Goal: Information Seeking & Learning: Learn about a topic

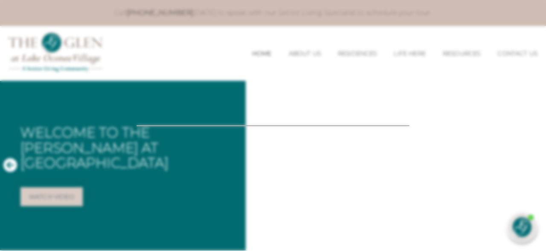
click at [513, 57] on div at bounding box center [273, 125] width 546 height 251
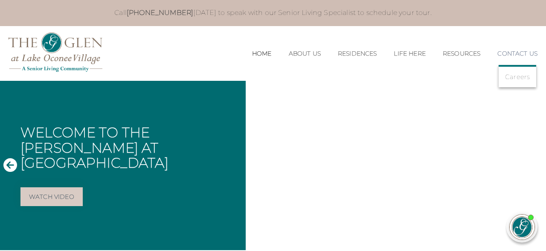
click at [515, 54] on link "Contact Us" at bounding box center [518, 53] width 40 height 7
click at [512, 56] on link "Contact Us" at bounding box center [518, 53] width 40 height 7
click at [510, 53] on link "Contact Us" at bounding box center [518, 53] width 40 height 7
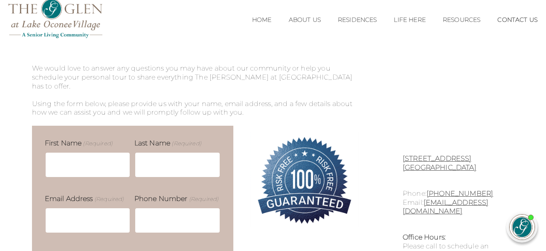
scroll to position [35, 0]
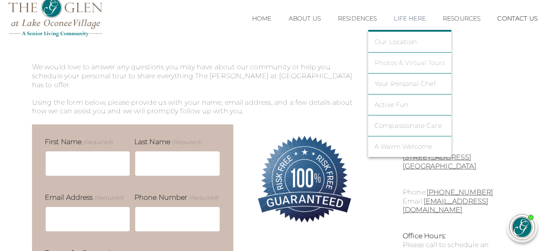
click at [411, 63] on link "Photos & Virtual Tours" at bounding box center [410, 63] width 71 height 8
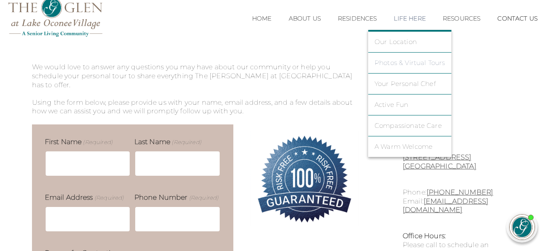
click at [411, 63] on link "Photos & Virtual Tours" at bounding box center [410, 63] width 71 height 8
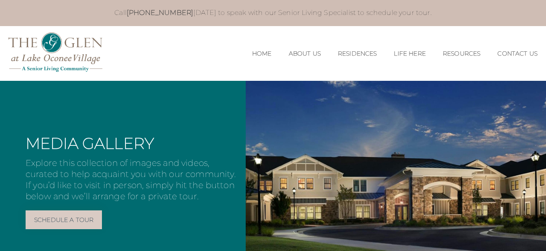
click at [318, 52] on li "About Us Our Team Risk Free Guarantee" at bounding box center [304, 53] width 49 height 24
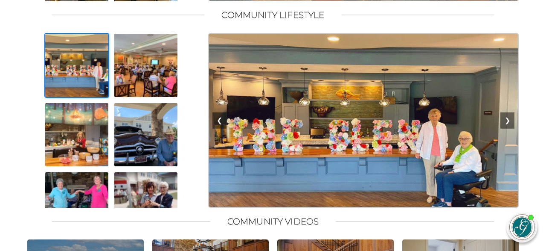
scroll to position [743, 0]
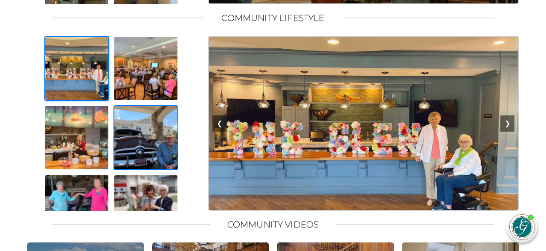
click at [142, 144] on img at bounding box center [146, 137] width 65 height 65
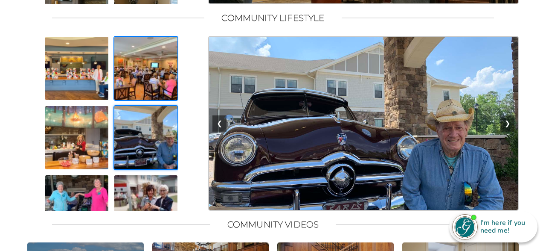
click at [132, 101] on img at bounding box center [146, 68] width 65 height 65
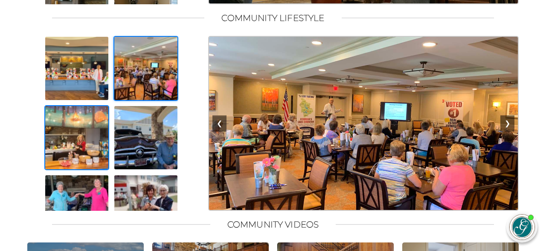
click at [72, 157] on img at bounding box center [76, 137] width 65 height 65
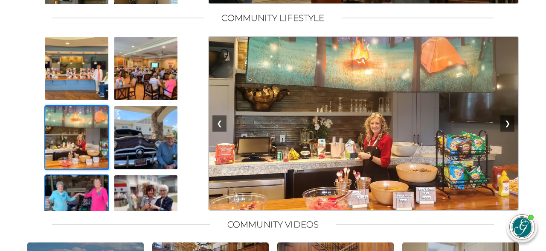
click at [83, 208] on img at bounding box center [76, 206] width 65 height 65
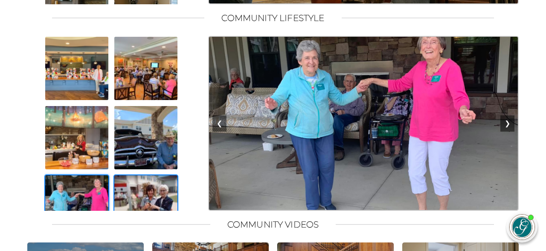
click at [137, 215] on img at bounding box center [146, 206] width 65 height 65
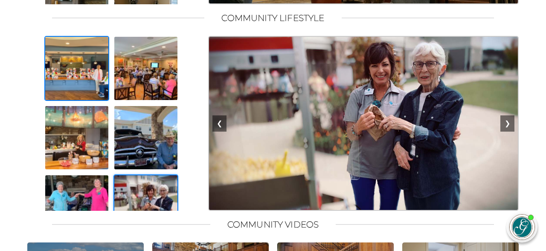
click at [99, 88] on img at bounding box center [76, 68] width 65 height 65
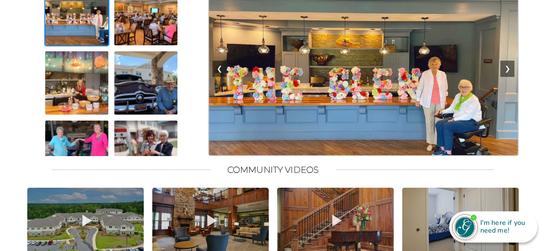
scroll to position [820, 0]
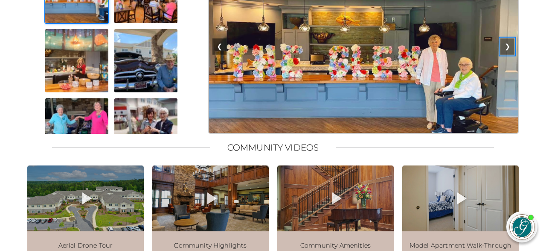
click at [510, 54] on button "❯" at bounding box center [508, 46] width 14 height 16
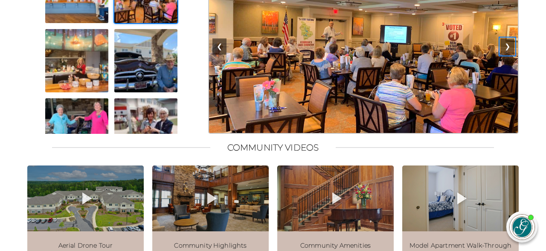
click at [510, 54] on button "❯" at bounding box center [508, 46] width 14 height 16
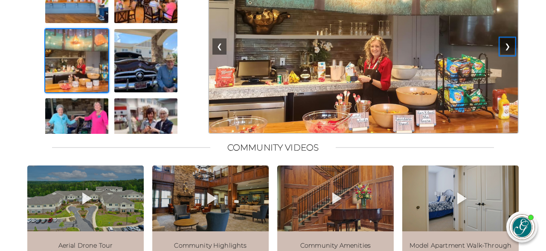
click at [510, 54] on button "❯" at bounding box center [508, 46] width 14 height 16
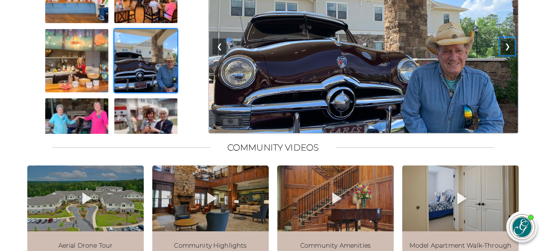
click at [510, 54] on button "❯" at bounding box center [508, 46] width 14 height 16
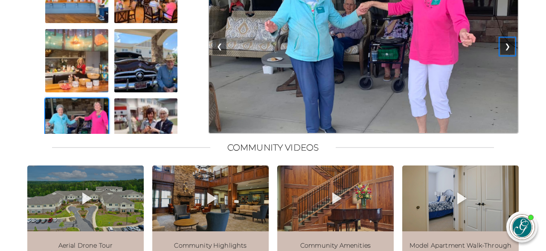
click at [510, 54] on button "❯" at bounding box center [508, 46] width 14 height 16
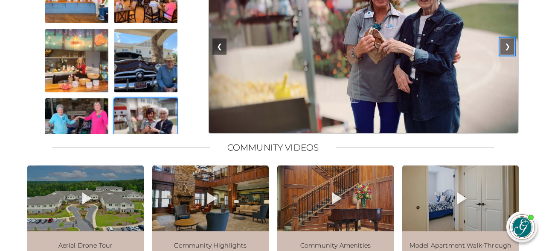
click at [510, 54] on button "❯" at bounding box center [508, 46] width 14 height 16
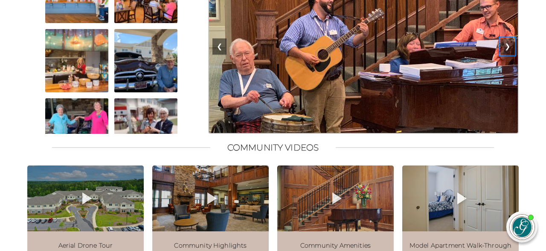
click at [510, 54] on button "❯" at bounding box center [508, 46] width 14 height 16
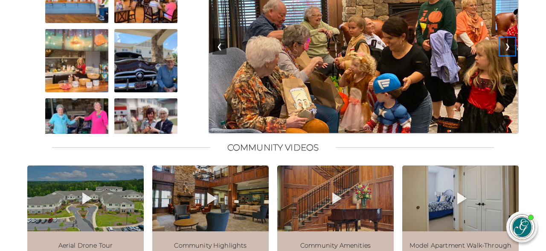
click at [510, 54] on button "❯" at bounding box center [508, 46] width 14 height 16
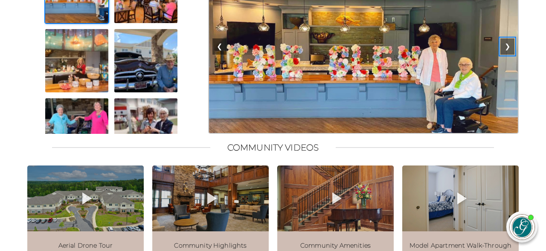
click at [510, 54] on button "❯" at bounding box center [508, 46] width 14 height 16
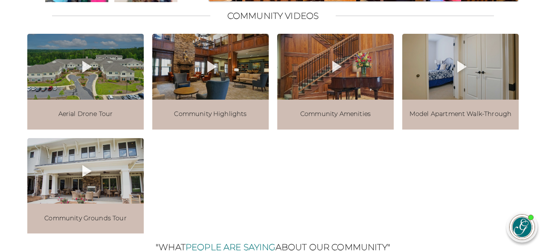
scroll to position [973, 0]
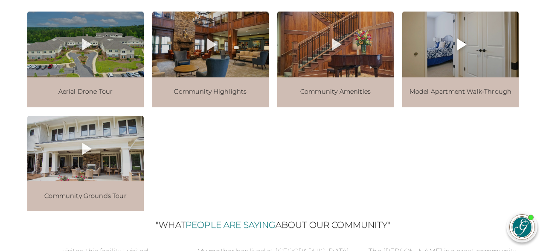
click at [489, 77] on div at bounding box center [461, 45] width 117 height 66
